Goal: Find specific page/section: Find specific page/section

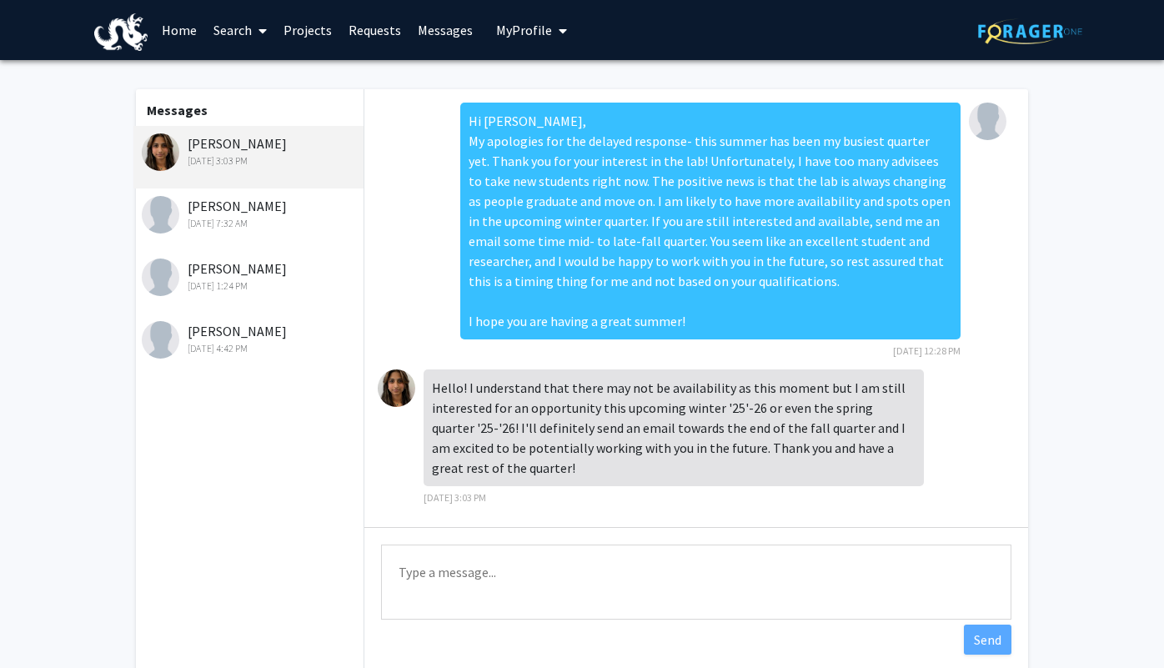
click at [511, 32] on span "My Profile" at bounding box center [524, 30] width 56 height 17
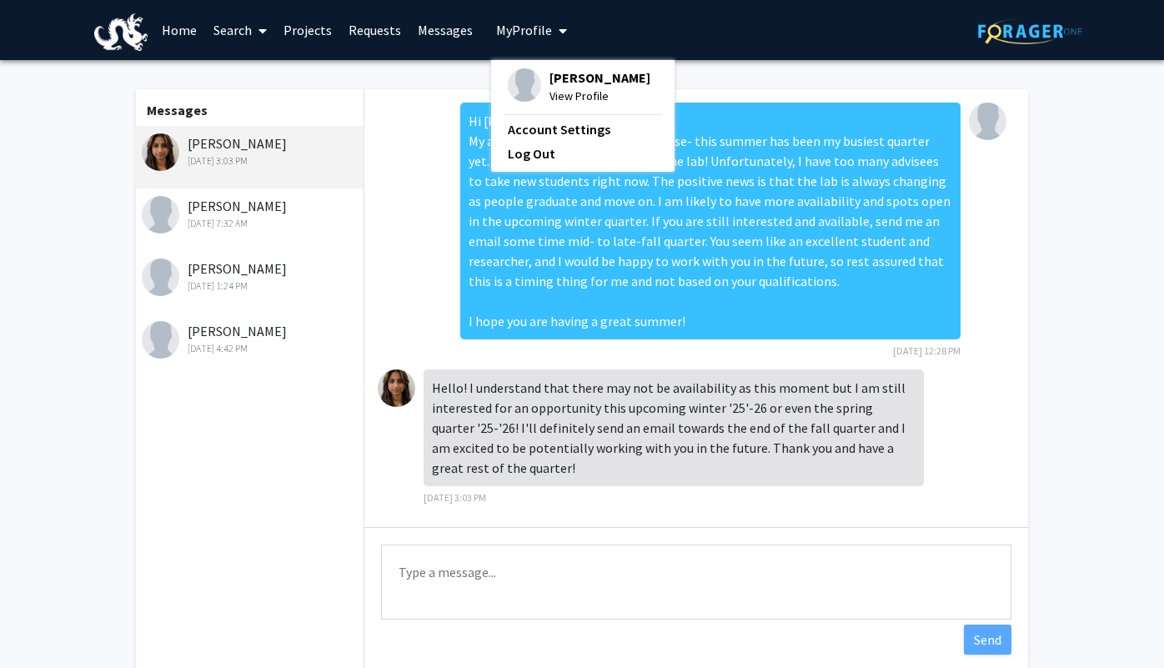
click at [563, 95] on span "View Profile" at bounding box center [600, 96] width 101 height 18
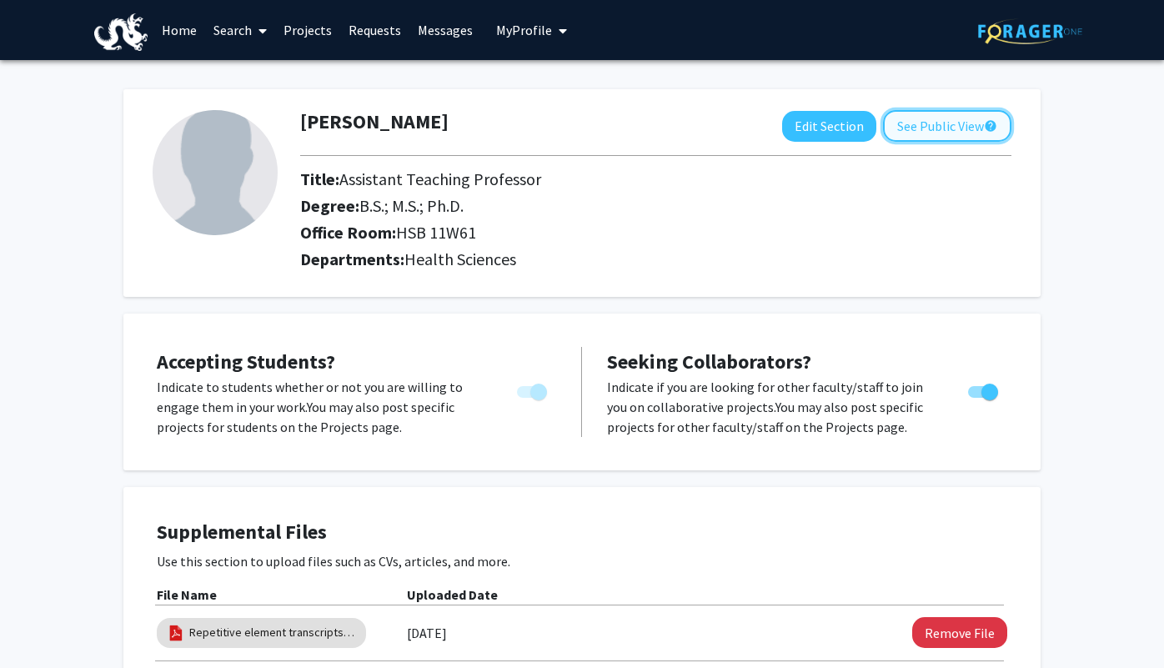
click at [941, 125] on button "See Public View help" at bounding box center [947, 126] width 128 height 32
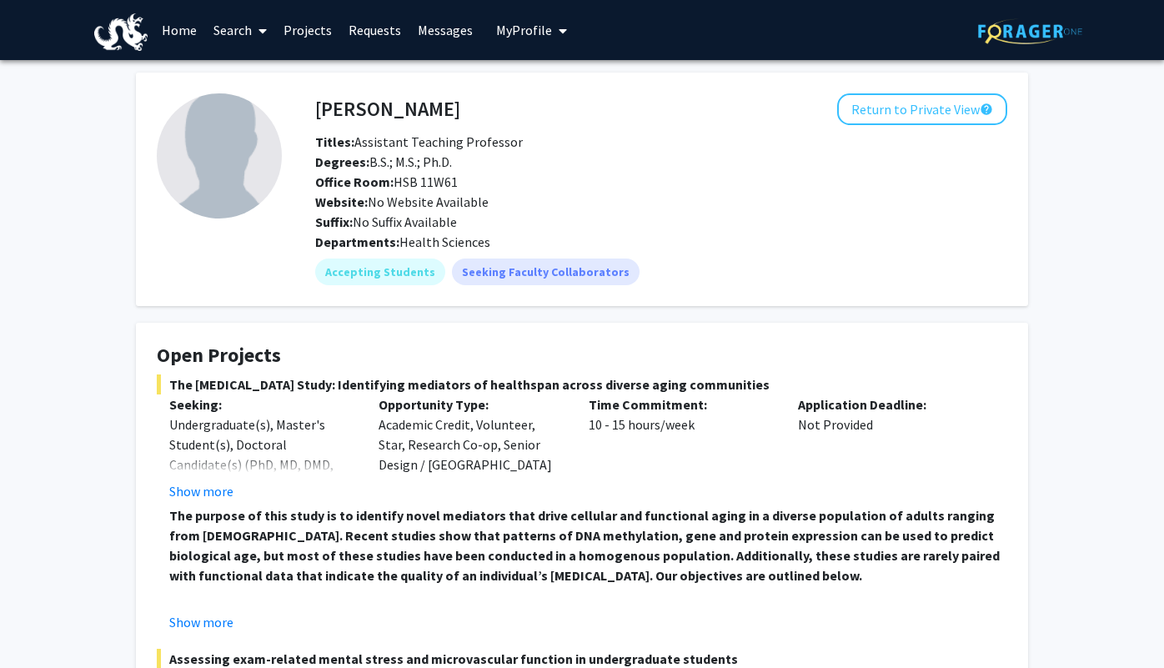
click at [690, 245] on div "Departments: Health Sciences" at bounding box center [661, 242] width 692 height 20
